Goal: Task Accomplishment & Management: Use online tool/utility

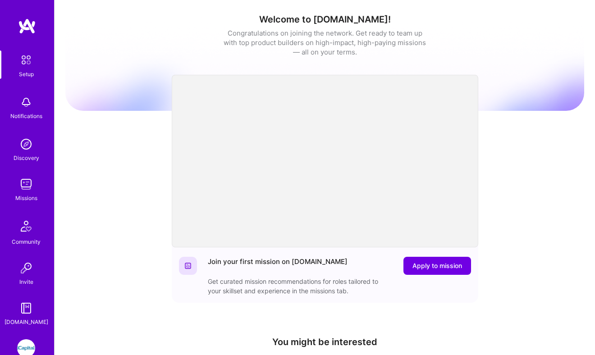
click at [25, 342] on img at bounding box center [26, 348] width 18 height 18
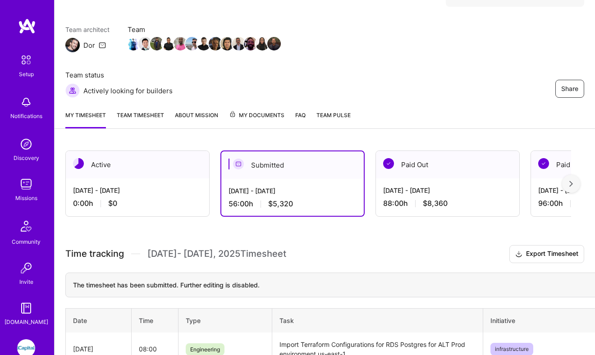
scroll to position [82, 0]
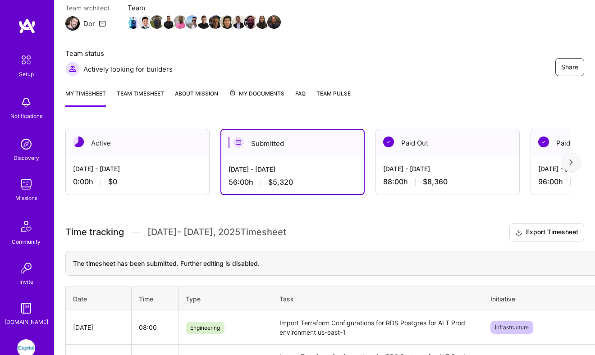
click at [126, 179] on div "0:00 h $0" at bounding box center [137, 181] width 129 height 9
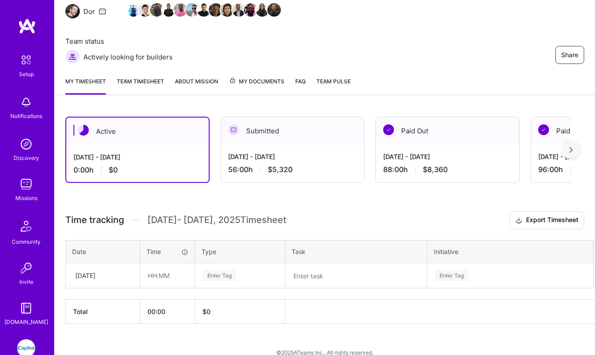
scroll to position [107, 0]
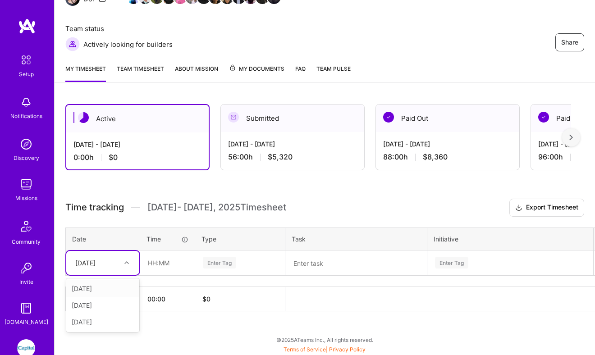
click at [116, 270] on div "[DATE]" at bounding box center [96, 263] width 50 height 15
click at [110, 289] on div "[DATE]" at bounding box center [102, 288] width 73 height 17
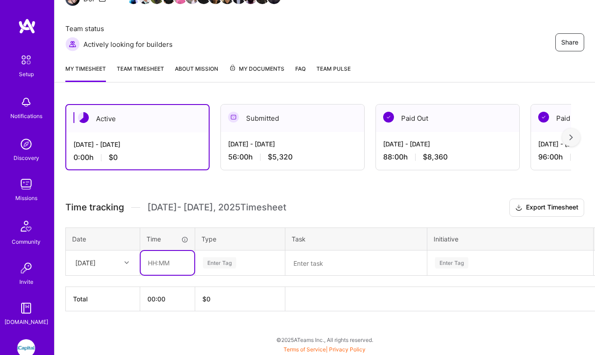
click at [168, 255] on input "text" at bounding box center [168, 263] width 54 height 24
type input "08:00"
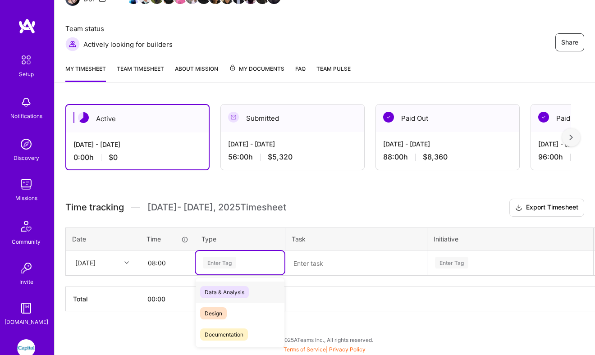
click at [228, 262] on div "Enter Tag" at bounding box center [219, 263] width 33 height 14
type input "en"
click at [211, 317] on span "Engineering" at bounding box center [219, 313] width 39 height 12
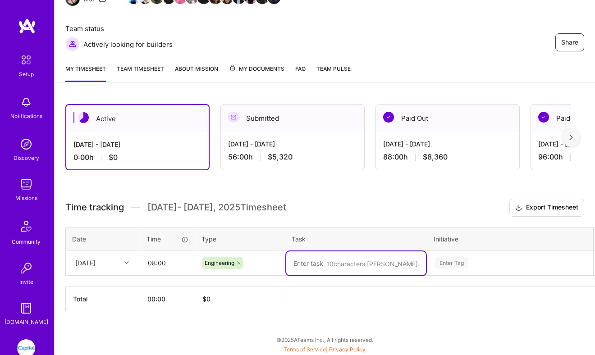
click at [331, 258] on textarea at bounding box center [356, 264] width 140 height 24
click at [277, 152] on span "$5,320" at bounding box center [280, 156] width 25 height 9
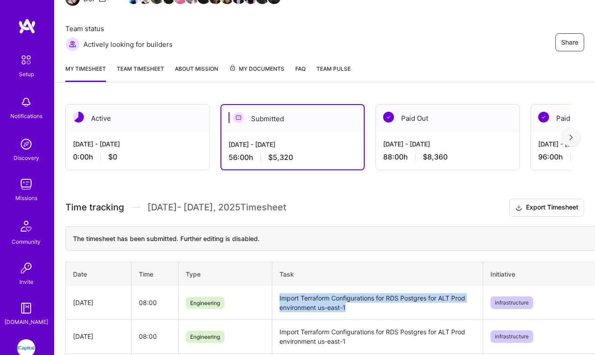
drag, startPoint x: 349, startPoint y: 308, endPoint x: 277, endPoint y: 300, distance: 73.0
click at [277, 300] on td "Import Terraform Configurations for RDS Postgres for ALT Prod environment us-ea…" at bounding box center [377, 303] width 211 height 34
copy td "Import Terraform Configurations for RDS Postgres for ALT Prod environment us-ea…"
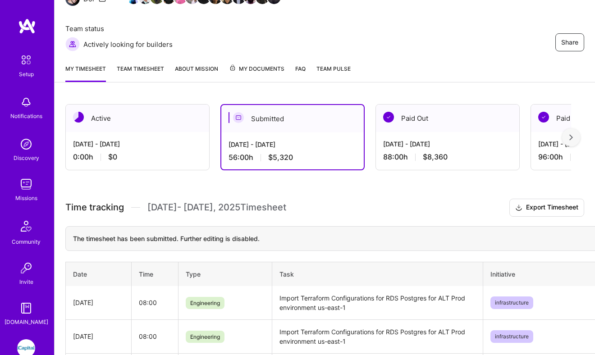
click at [138, 152] on div "[DATE] - [DATE] 0:00 h $0" at bounding box center [137, 150] width 143 height 37
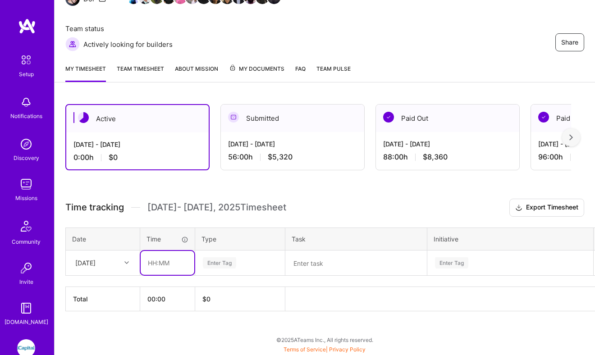
click at [157, 263] on input "text" at bounding box center [168, 263] width 54 height 24
type input "08:00"
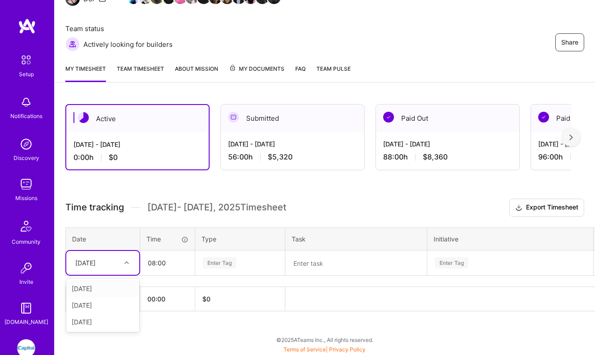
click at [96, 262] on div "[DATE]" at bounding box center [85, 262] width 20 height 9
click at [99, 285] on div "[DATE]" at bounding box center [102, 288] width 73 height 17
click at [103, 270] on div "[DATE]" at bounding box center [102, 263] width 73 height 24
click at [109, 303] on div "[DATE]" at bounding box center [102, 305] width 73 height 17
click at [118, 260] on div "[DATE]" at bounding box center [96, 263] width 50 height 15
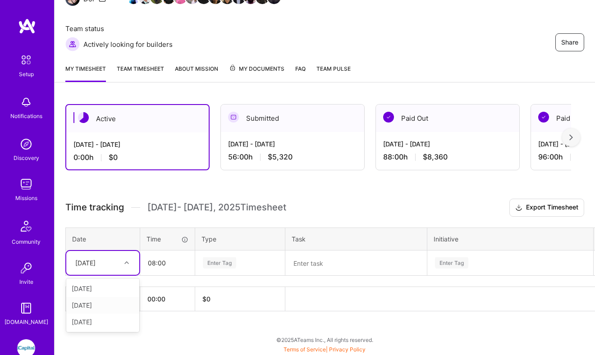
click at [109, 303] on div "[DATE]" at bounding box center [102, 305] width 73 height 17
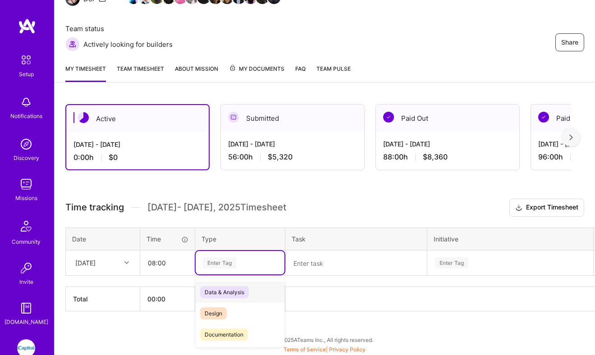
click at [228, 261] on div "Enter Tag" at bounding box center [219, 263] width 33 height 14
type input "e"
click at [225, 333] on span "Engineering" at bounding box center [219, 335] width 39 height 12
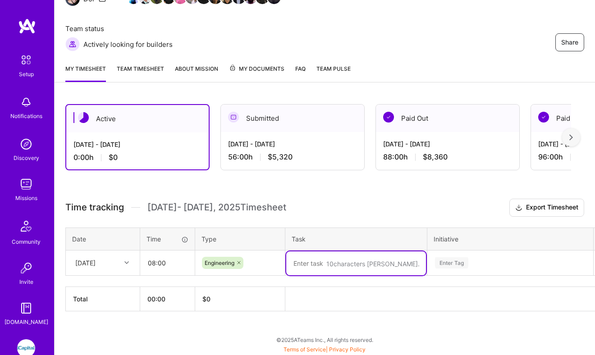
click at [293, 269] on textarea at bounding box center [356, 264] width 140 height 24
paste textarea "Import Terraform Configurations for RDS Postgres for ALT Prod environment us-ea…"
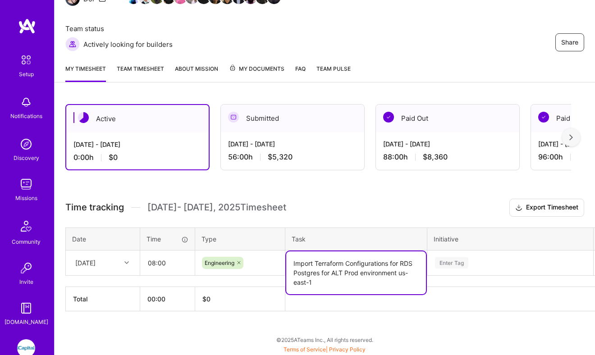
click at [336, 275] on textarea "Import Terraform Configurations for RDS Postgres for ALT Prod environment us-ea…" at bounding box center [356, 273] width 140 height 43
click at [337, 269] on textarea "Import Terraform Configurations for RDS Postgres for ALT Prod environment us-ea…" at bounding box center [356, 273] width 140 height 43
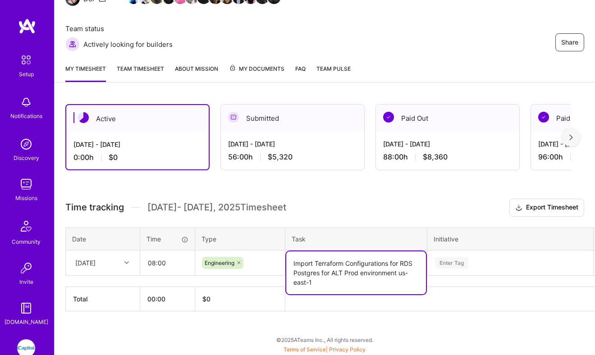
click at [338, 274] on textarea "Import Terraform Configurations for RDS Postgres for ALT Prod environment us-ea…" at bounding box center [356, 273] width 140 height 43
drag, startPoint x: 341, startPoint y: 274, endPoint x: 333, endPoint y: 273, distance: 8.2
click at [333, 273] on textarea "Import Terraform Configurations for RDS Postgres for ALT Prod environment us-ea…" at bounding box center [356, 273] width 140 height 43
type textarea "Import Terraform Configurations for RDS Postgres for SI Prod environment us-eas…"
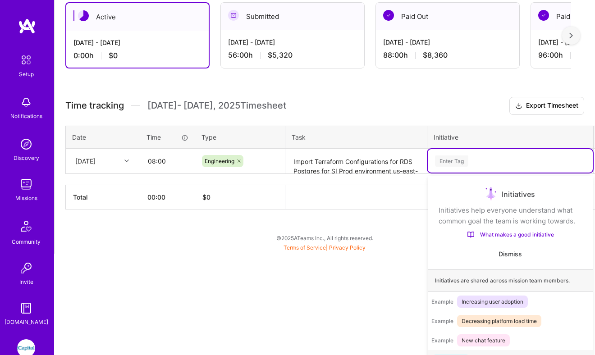
scroll to position [13, 0]
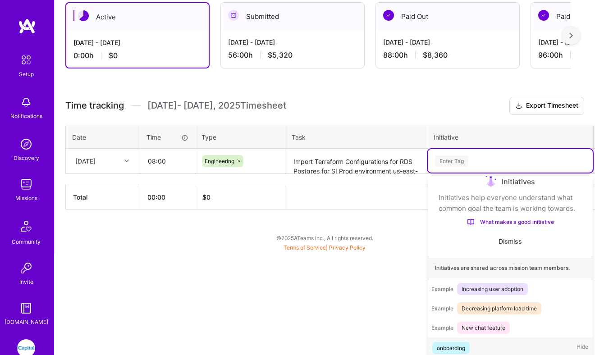
click at [460, 173] on div "option onboarding focused, 1 of 75. 75 results available. Use Up and Down to ch…" at bounding box center [510, 160] width 165 height 23
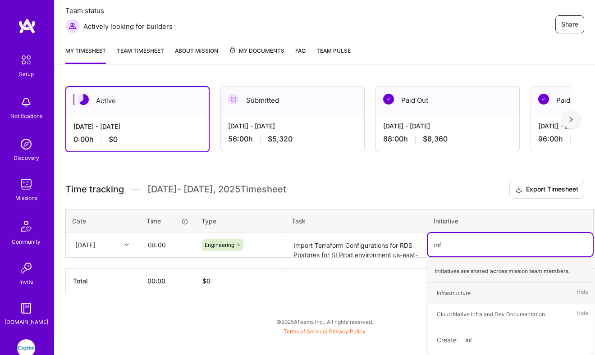
scroll to position [125, 0]
type input "infr"
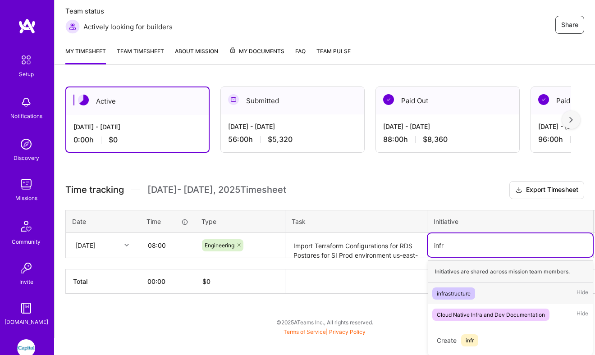
click at [483, 294] on div "infrastructure Hide" at bounding box center [510, 293] width 165 height 21
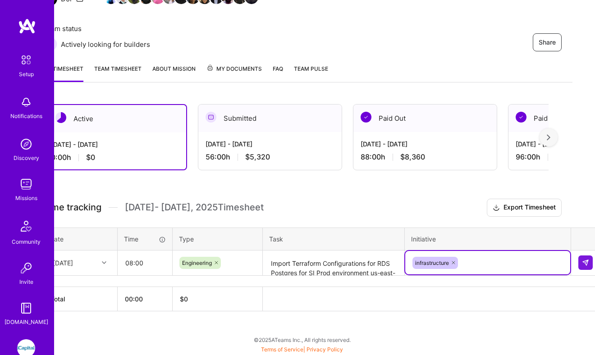
scroll to position [107, 29]
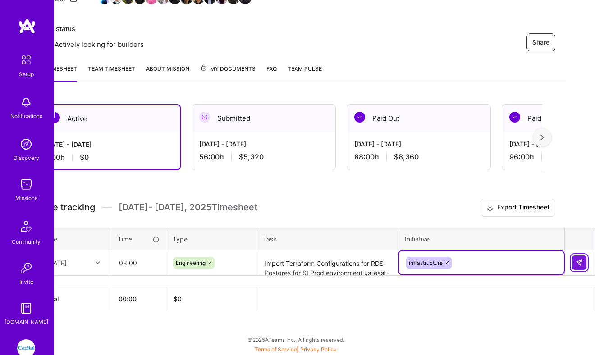
click at [578, 264] on img at bounding box center [579, 262] width 7 height 7
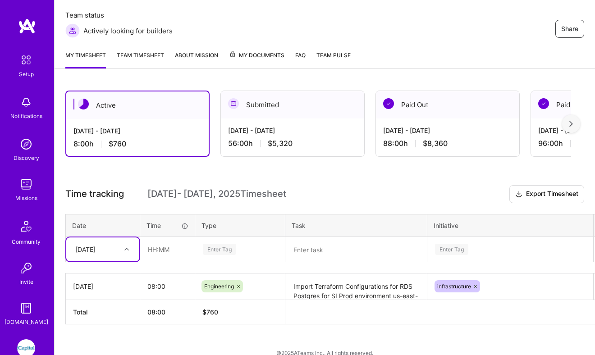
scroll to position [122, 0]
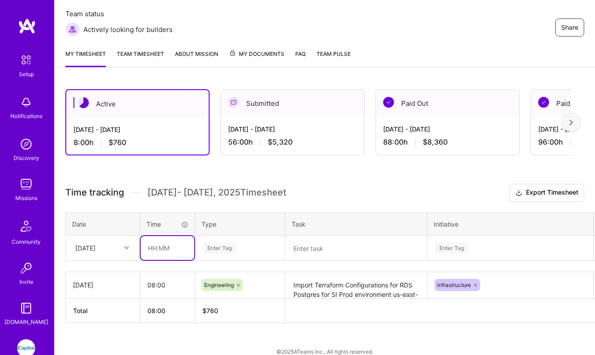
click at [176, 257] on input "text" at bounding box center [168, 248] width 54 height 24
type input "08:00"
click at [218, 261] on div "Time tracking [DATE] - [DATE] Timesheet Export Timesheet Date Time Type Task In…" at bounding box center [324, 253] width 519 height 139
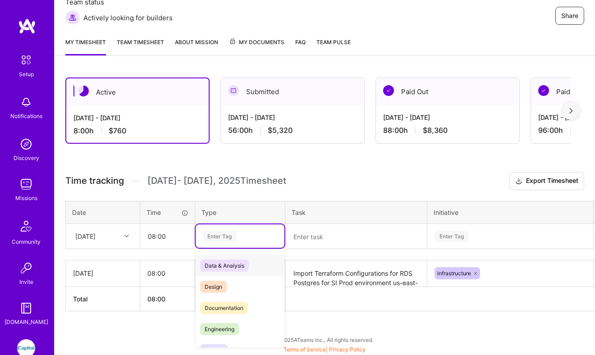
click at [217, 249] on div "Time tracking [DATE] - [DATE] Timesheet Export Timesheet Date Time Type Task In…" at bounding box center [324, 241] width 519 height 139
click at [217, 326] on span "Engineering" at bounding box center [219, 329] width 39 height 12
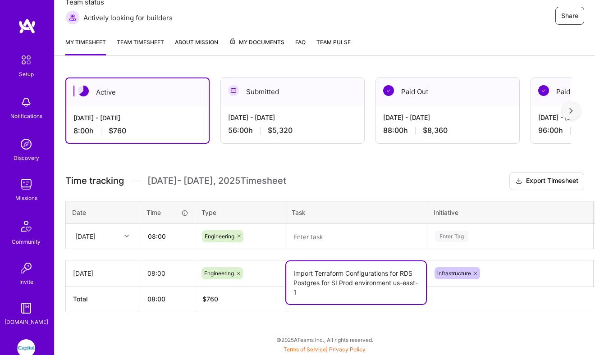
click at [314, 270] on textarea "Import Terraform Configurations for RDS Postgres for SI Prod environment us-eas…" at bounding box center [356, 282] width 140 height 43
click at [320, 241] on textarea at bounding box center [356, 237] width 140 height 24
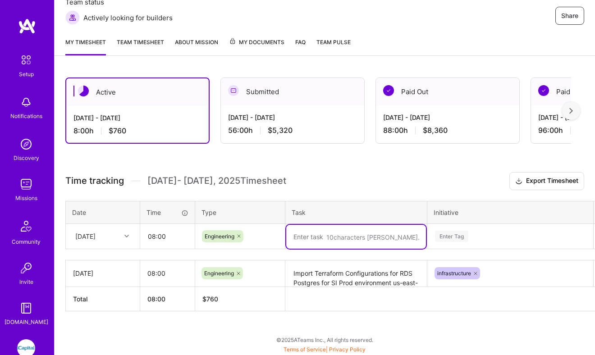
paste textarea "Import Terraform Configurations for RDS Postgres for SI Prod environment us-eas…"
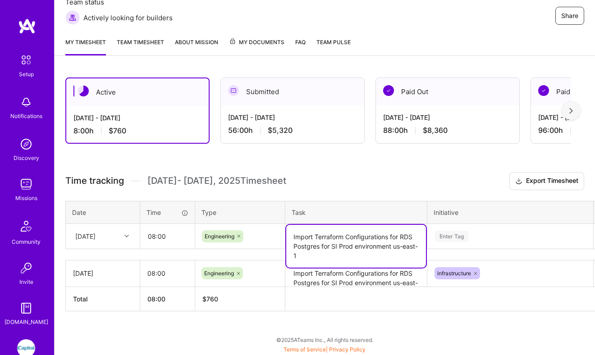
type textarea "Import Terraform Configurations for RDS Postgres for SI Prod environment us-eas…"
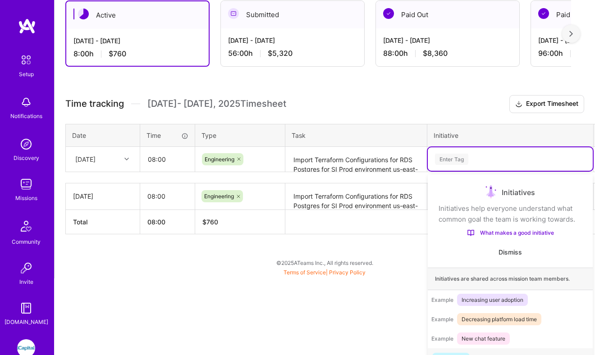
scroll to position [17, 0]
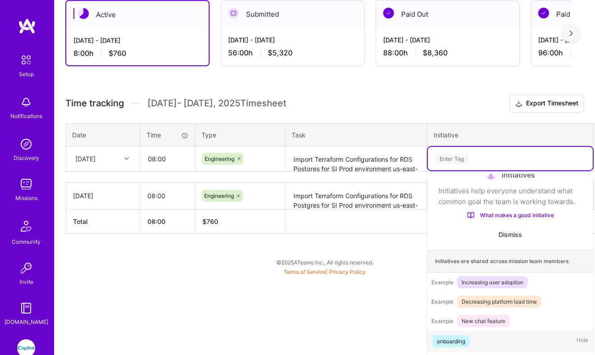
click at [463, 170] on div "option infrastructure, selected. option onboarding focused, 1 of 75. 75 results…" at bounding box center [510, 158] width 165 height 23
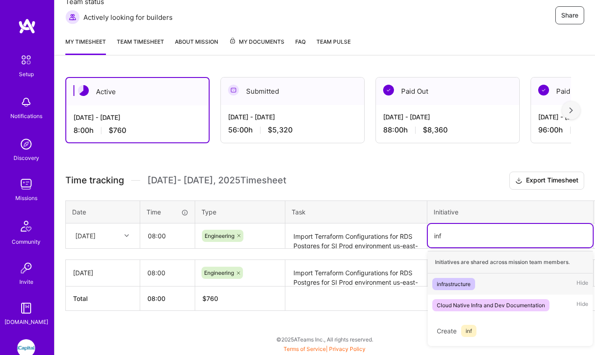
scroll to position [134, 0]
type input "infr"
click at [499, 284] on div "infrastructure Hide" at bounding box center [510, 284] width 165 height 21
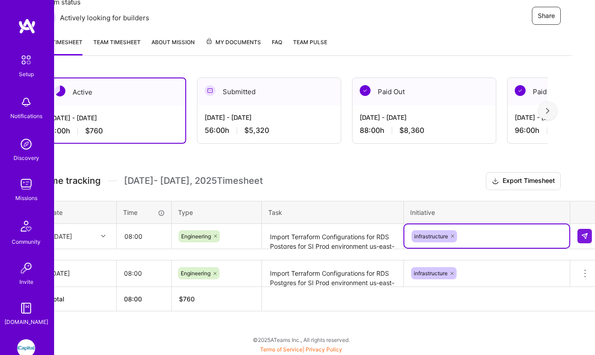
scroll to position [134, 29]
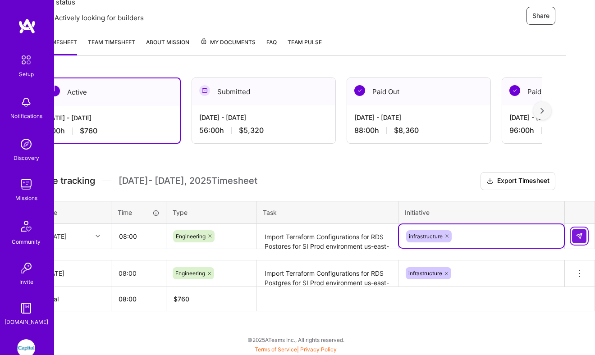
click at [580, 238] on img at bounding box center [579, 236] width 7 height 7
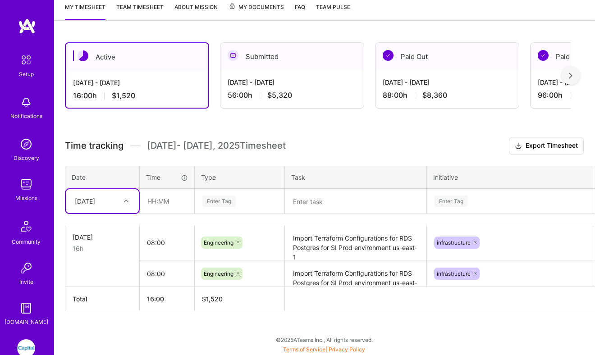
scroll to position [169, 29]
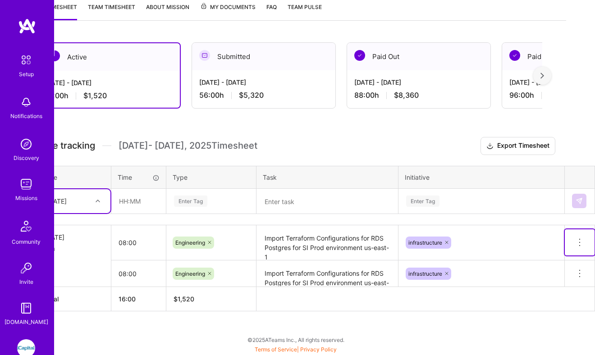
click at [577, 242] on icon at bounding box center [579, 242] width 11 height 11
click at [76, 230] on td "[DATE] 16h" at bounding box center [74, 243] width 74 height 36
click at [76, 239] on div "[DATE]" at bounding box center [74, 237] width 60 height 9
click at [584, 240] on icon at bounding box center [579, 242] width 11 height 11
click at [571, 252] on button "Delete row" at bounding box center [557, 258] width 47 height 22
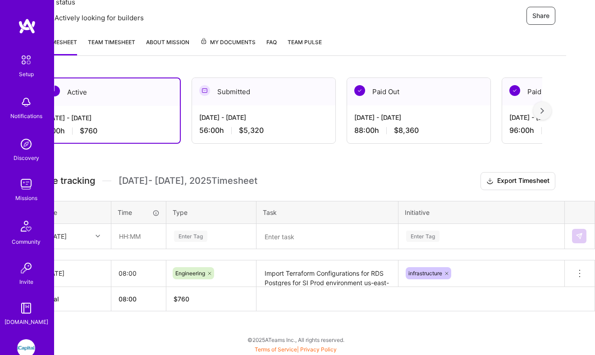
scroll to position [134, 0]
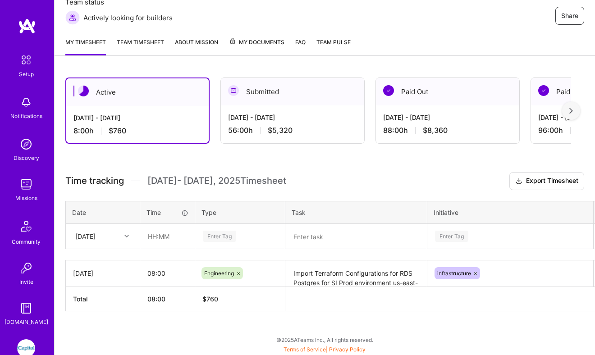
click at [98, 244] on div "[DATE]" at bounding box center [102, 236] width 73 height 24
click at [107, 276] on div "[DATE]" at bounding box center [102, 278] width 73 height 17
click at [165, 241] on input "text" at bounding box center [168, 236] width 54 height 24
type input "08:00"
click at [214, 236] on div "Enter Tag" at bounding box center [219, 236] width 33 height 14
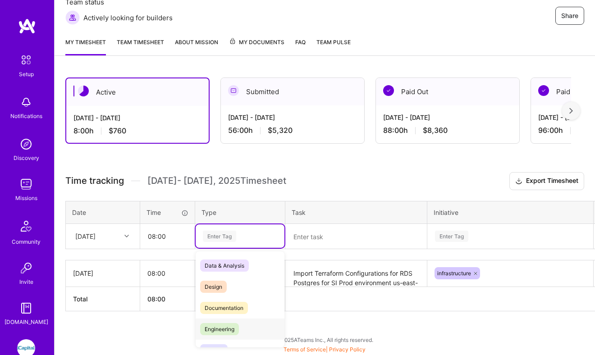
click at [215, 327] on span "Engineering" at bounding box center [219, 329] width 39 height 12
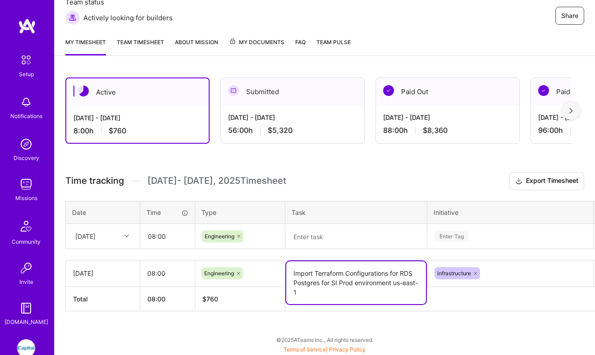
click at [298, 274] on textarea "Import Terraform Configurations for RDS Postgres for SI Prod environment us-eas…" at bounding box center [356, 282] width 140 height 43
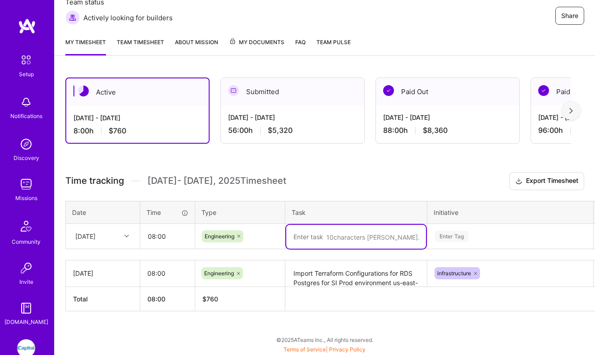
click at [302, 231] on textarea at bounding box center [356, 237] width 140 height 24
paste textarea "Import Terraform Configurations for RDS Postgres for SI Prod environment us-eas…"
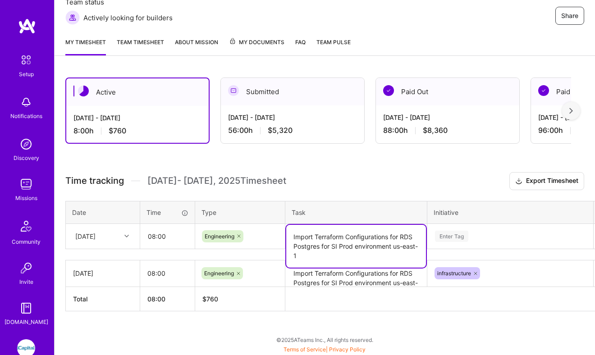
type textarea "Import Terraform Configurations for RDS Postgres for SI Prod environment us-eas…"
click at [457, 235] on div "Enter Tag" at bounding box center [510, 235] width 165 height 23
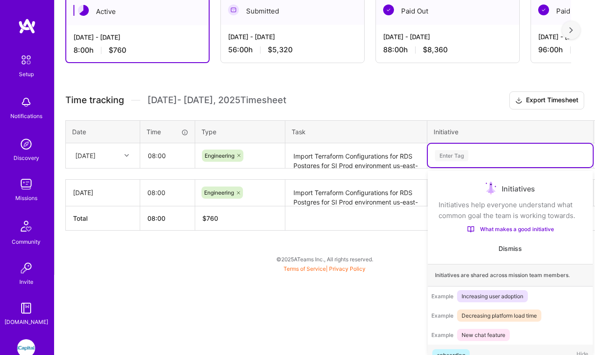
scroll to position [17, 0]
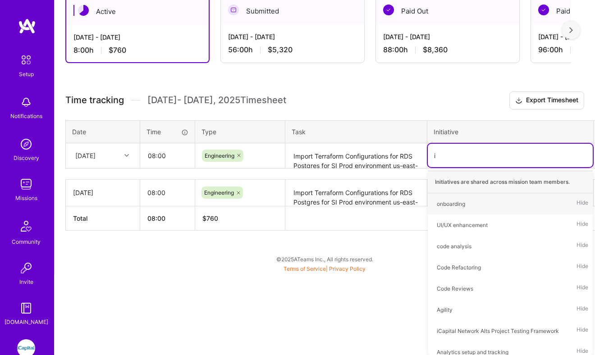
type input "in"
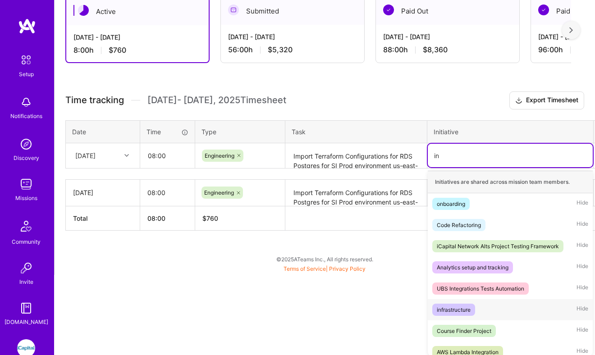
click at [457, 307] on div "infrastructure" at bounding box center [454, 309] width 34 height 9
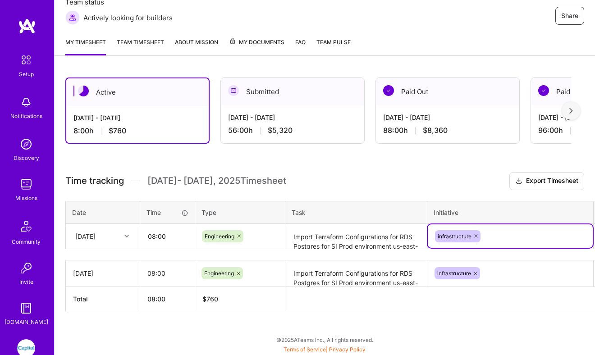
scroll to position [134, 29]
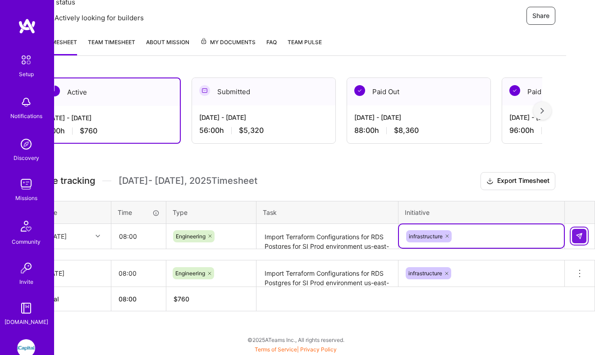
click at [583, 235] on button at bounding box center [579, 236] width 14 height 14
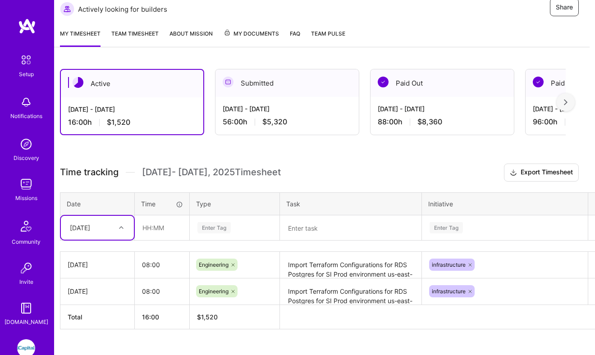
scroll to position [142, 4]
click at [110, 225] on div "[DATE]" at bounding box center [92, 227] width 50 height 15
click at [100, 282] on div "[DATE]" at bounding box center [98, 287] width 73 height 17
click at [160, 228] on input "text" at bounding box center [164, 228] width 54 height 24
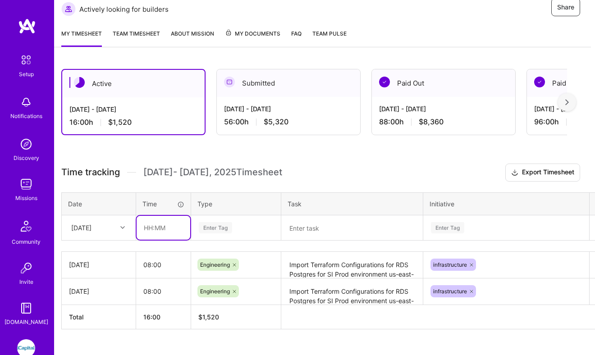
type input "08:00"
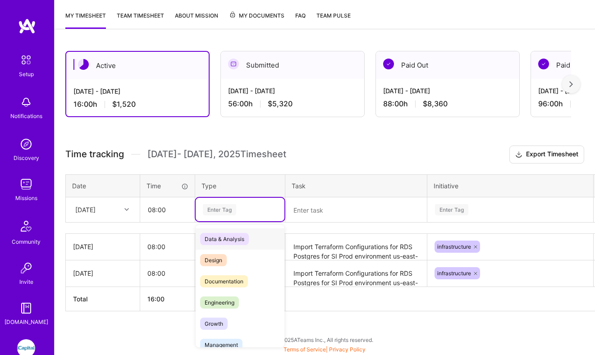
click at [219, 221] on td "option Engineering, selected. option Data & Analysis focused, 0 of 2. 17 result…" at bounding box center [240, 209] width 90 height 25
click at [215, 306] on span "Engineering" at bounding box center [219, 303] width 39 height 12
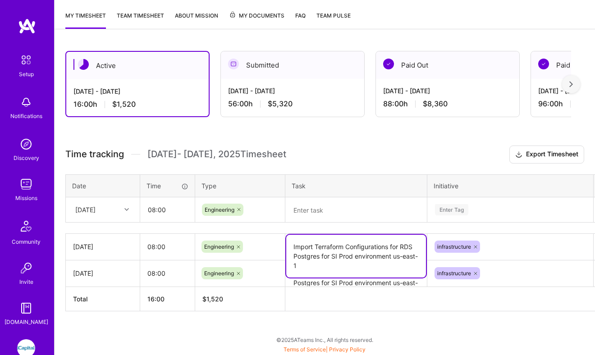
click at [308, 252] on textarea "Import Terraform Configurations for RDS Postgres for SI Prod environment us-eas…" at bounding box center [356, 256] width 140 height 43
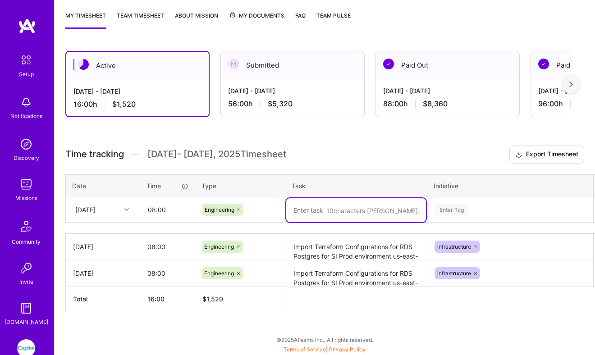
click at [300, 204] on textarea at bounding box center [356, 210] width 140 height 24
paste textarea "Import Terraform Configurations for RDS Postgres for SI Prod environment us-eas…"
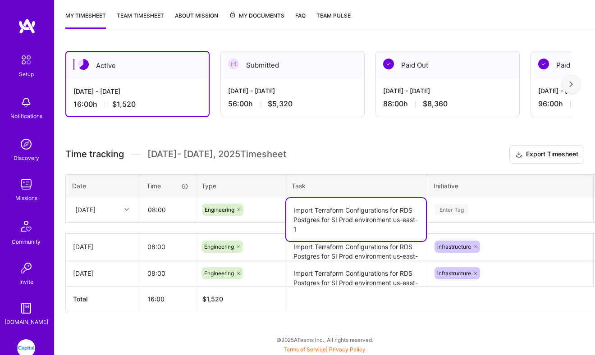
type textarea "Import Terraform Configurations for RDS Postgres for SI Prod environment us-eas…"
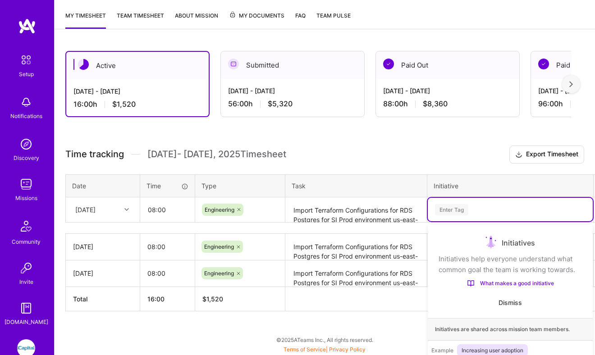
scroll to position [215, 0]
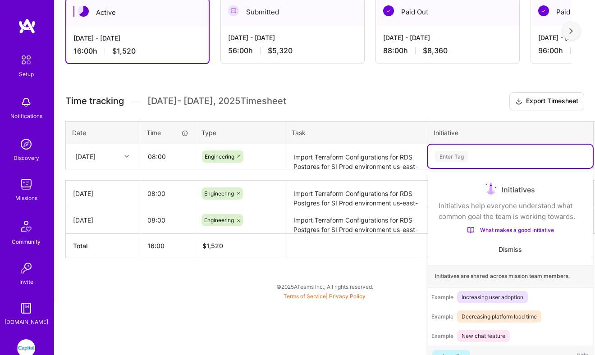
click at [477, 168] on div "option infrastructure, selected. option onboarding focused, 1 of 75. 75 results…" at bounding box center [510, 156] width 165 height 23
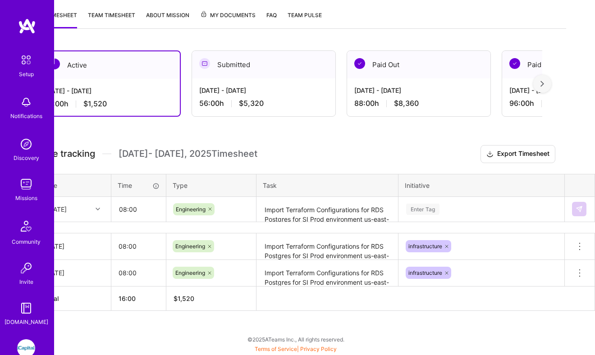
scroll to position [160, 29]
click at [444, 114] on div "Active [DATE] - [DATE] 16:00 h $1,520 Submitted [DATE] - [DATE] 56:00 h $5,320 …" at bounding box center [296, 198] width 540 height 316
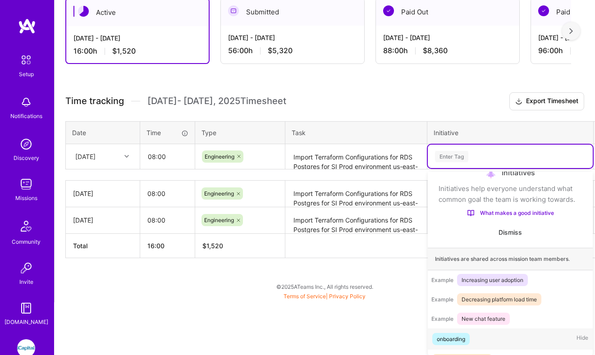
scroll to position [215, 0]
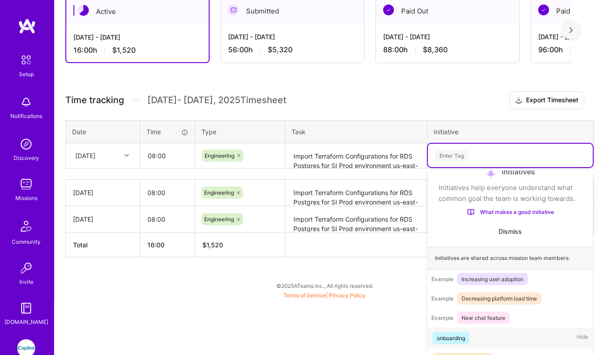
click at [433, 167] on div "option infrastructure, selected. option onboarding focused, 1 of 75. 75 results…" at bounding box center [510, 155] width 165 height 23
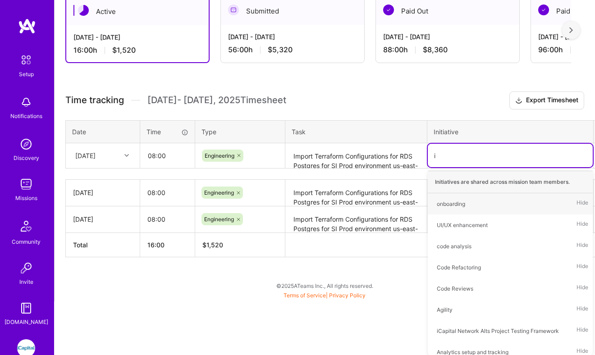
type input "in"
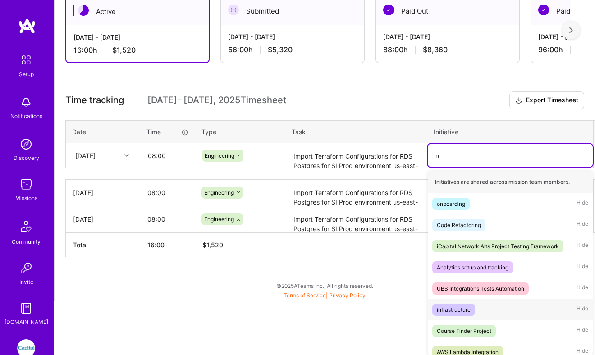
click at [448, 312] on div "infrastructure" at bounding box center [454, 309] width 34 height 9
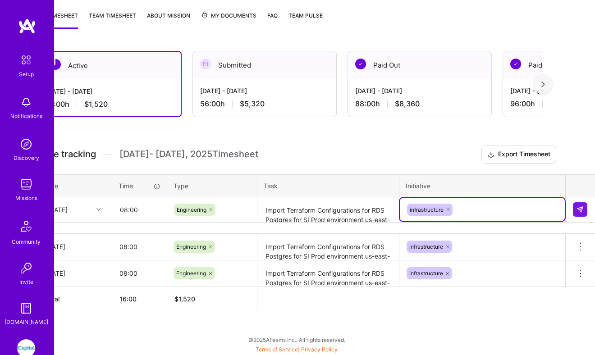
scroll to position [160, 29]
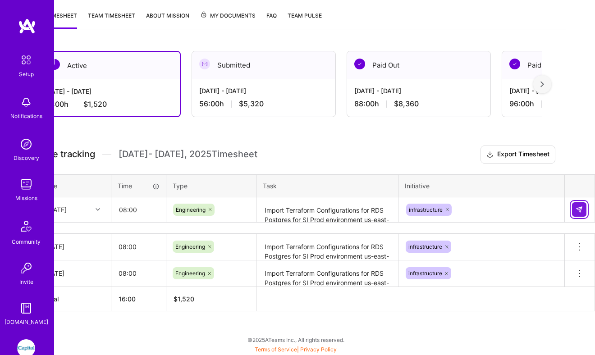
click at [576, 206] on img at bounding box center [579, 209] width 7 height 7
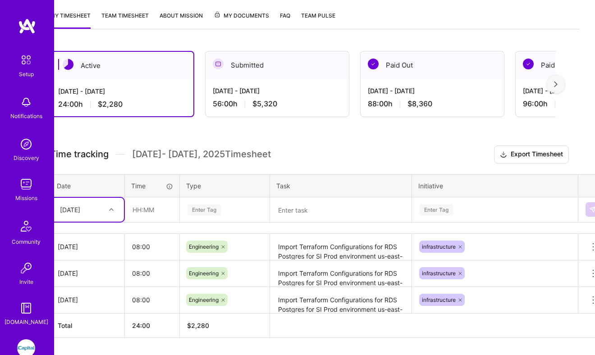
scroll to position [160, 0]
